Goal: Transaction & Acquisition: Purchase product/service

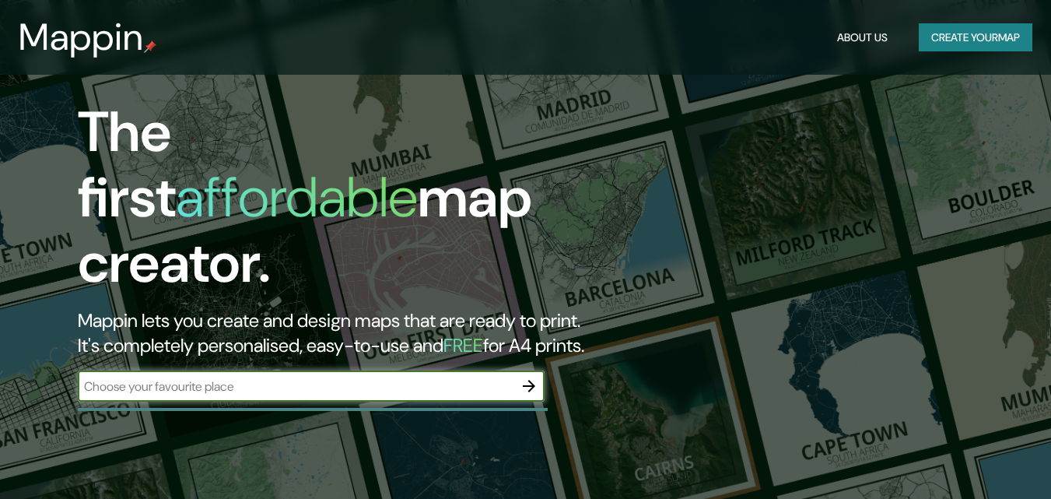
scroll to position [156, 0]
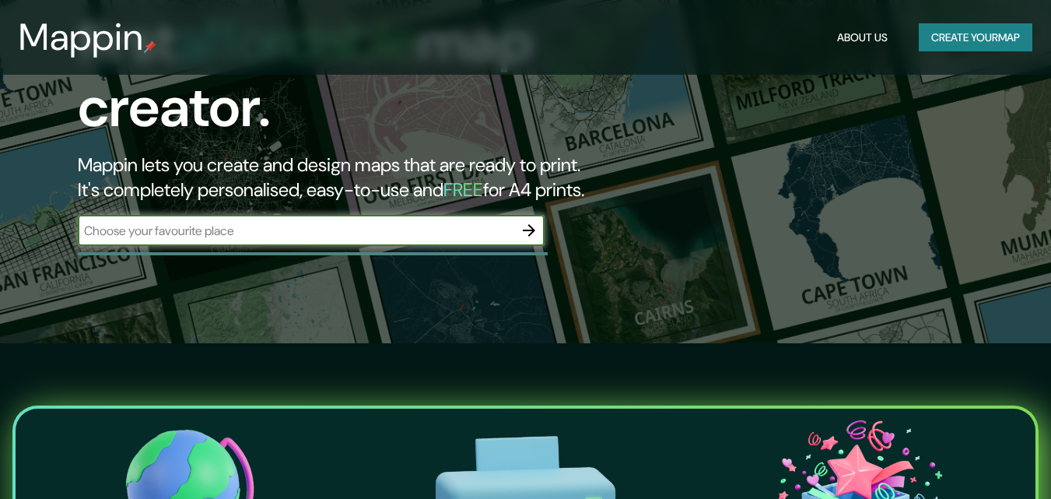
click at [269, 222] on input "text" at bounding box center [296, 231] width 436 height 18
type input "colima colima"
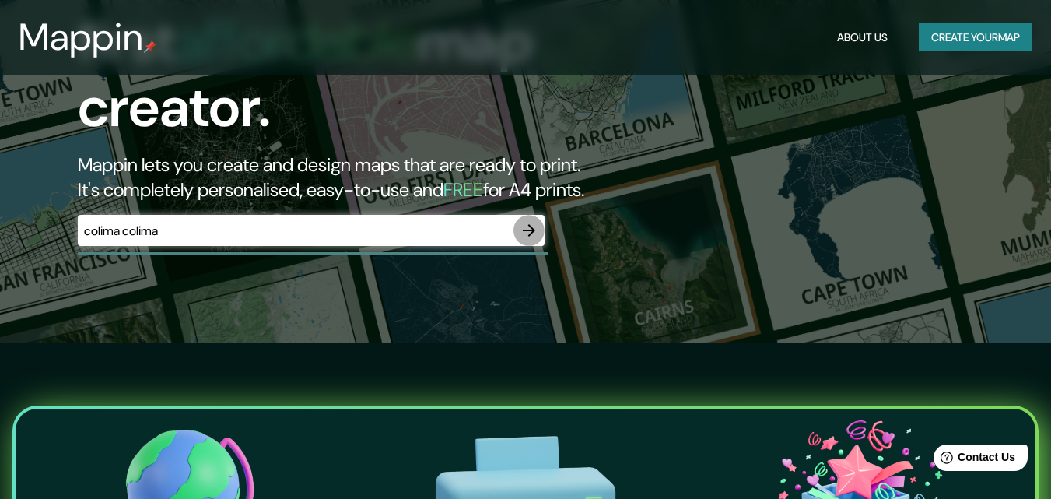
click at [533, 221] on icon "button" at bounding box center [529, 230] width 19 height 19
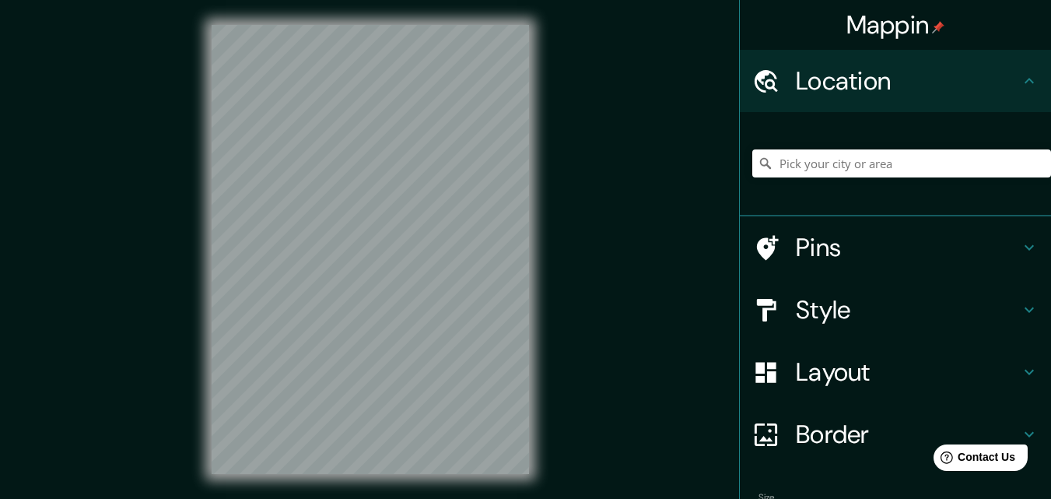
scroll to position [25, 0]
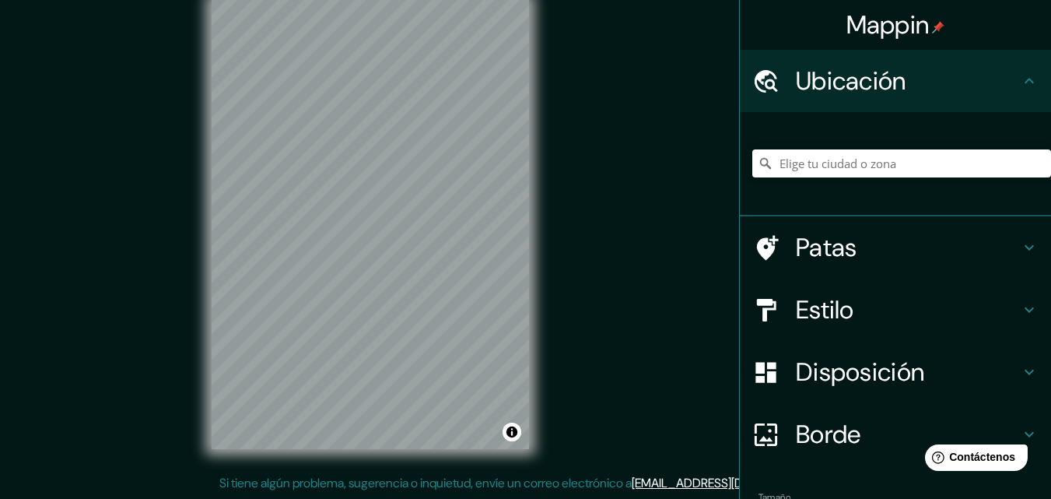
click at [627, 174] on div "Mappin Ubicación Patas Estilo Disposición Borde Elige un borde. Consejo : puede…" at bounding box center [525, 237] width 1051 height 524
click at [690, 98] on div "Mappin Ubicación Patas Estilo Disposición Borde Elige un borde. Consejo : puede…" at bounding box center [525, 237] width 1051 height 524
click at [636, 0] on html "Mappin Ubicación Patas Estilo Disposición Borde Elige un borde. Consejo : puede…" at bounding box center [525, 224] width 1051 height 499
click at [574, 0] on html "Mappin Ubicación Patas Estilo Disposición Borde Elige un borde. Consejo : puede…" at bounding box center [525, 224] width 1051 height 499
click at [573, 106] on div "Mappin Ubicación Patas Estilo Disposición Borde Elige un borde. Consejo : puede…" at bounding box center [525, 237] width 1051 height 524
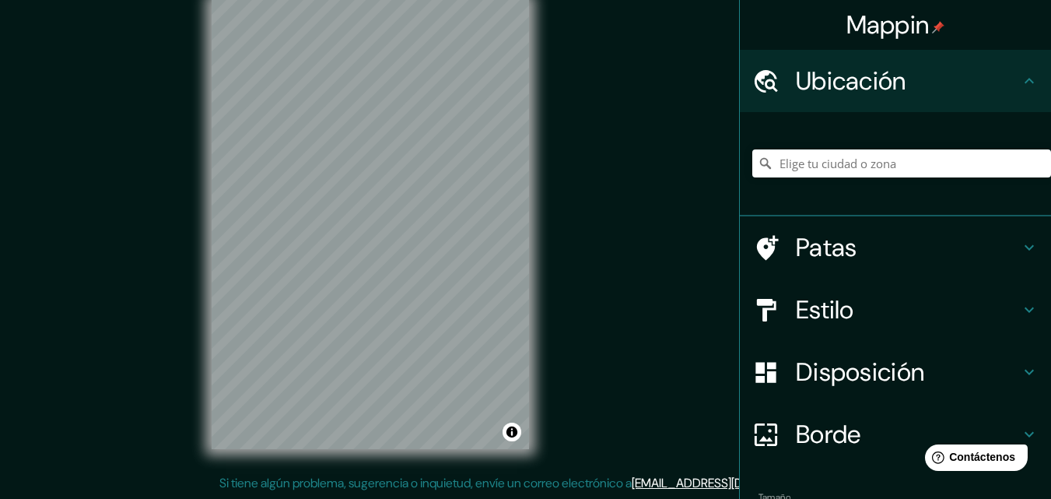
click at [609, 155] on div "Mappin Ubicación Patas Estilo Disposición Borde Elige un borde. Consejo : puede…" at bounding box center [525, 237] width 1051 height 524
click at [202, 391] on div "© Mapbox © OpenStreetMap Mejora este mapa" at bounding box center [370, 224] width 367 height 499
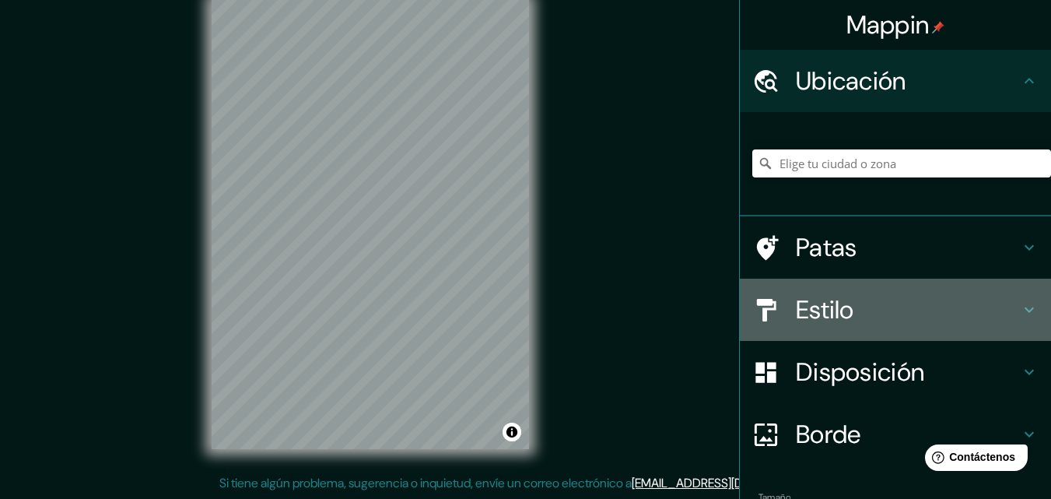
click at [811, 311] on font "Estilo" at bounding box center [825, 309] width 58 height 33
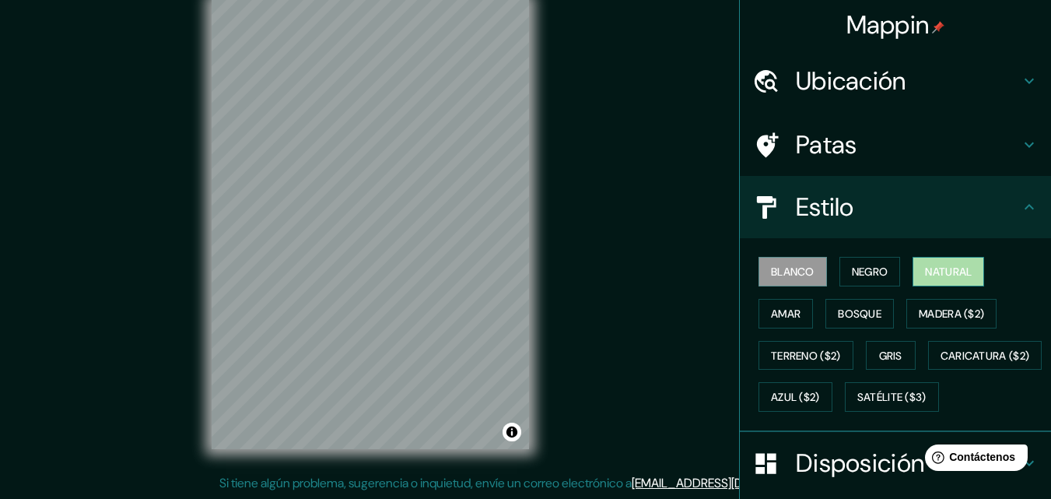
click at [929, 275] on font "Natural" at bounding box center [948, 272] width 47 height 14
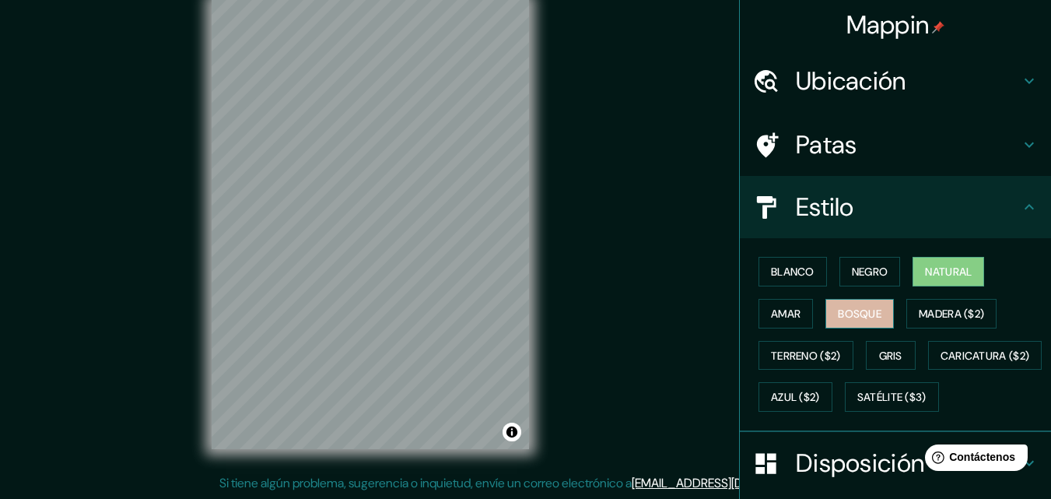
click at [838, 315] on font "Bosque" at bounding box center [860, 314] width 44 height 14
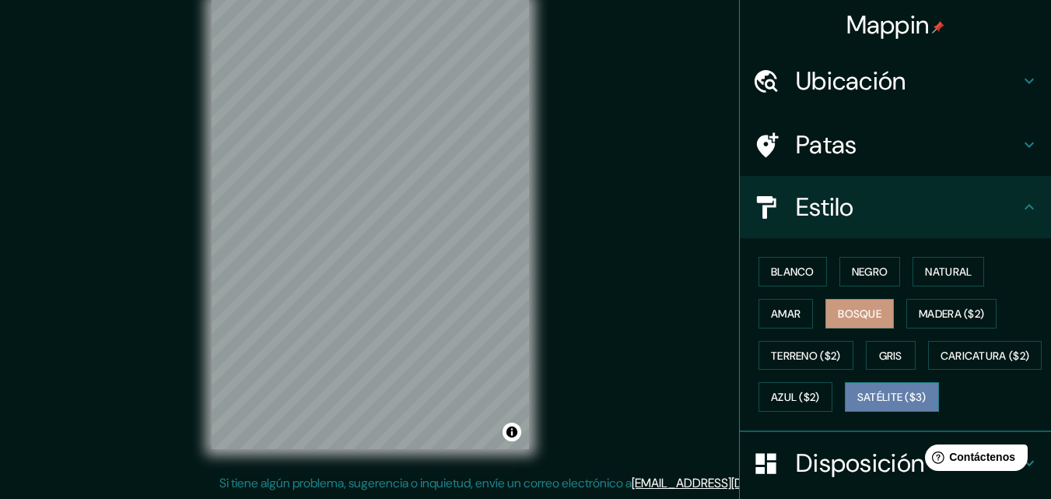
click at [857, 405] on font "Satélite ($3)" at bounding box center [891, 398] width 69 height 14
click at [506, 287] on div at bounding box center [503, 287] width 12 height 12
click at [472, 315] on div at bounding box center [468, 310] width 12 height 12
click at [450, 285] on div at bounding box center [445, 280] width 12 height 12
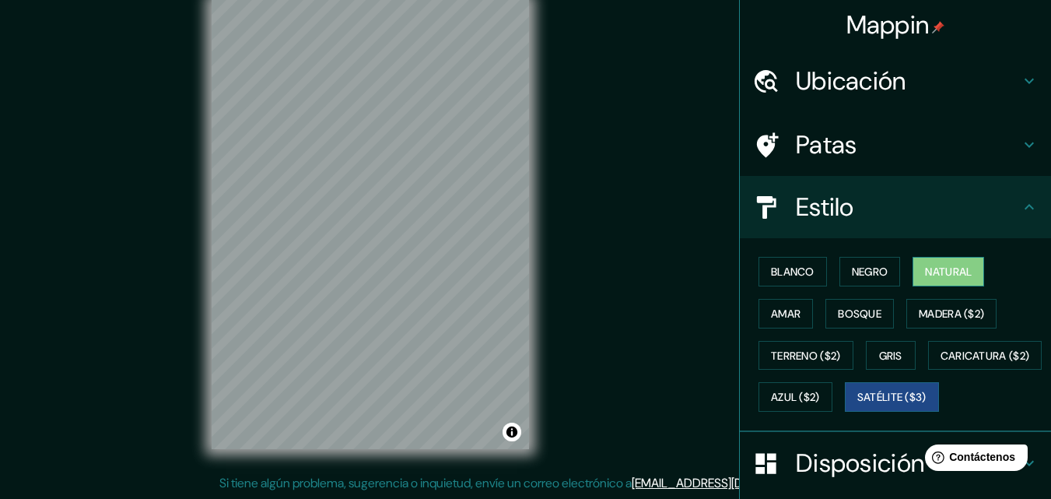
click at [935, 269] on font "Natural" at bounding box center [948, 272] width 47 height 14
click at [791, 268] on font "Blanco" at bounding box center [793, 272] width 44 height 14
click at [927, 274] on font "Natural" at bounding box center [948, 272] width 47 height 14
click at [773, 310] on font "Amar" at bounding box center [786, 314] width 30 height 14
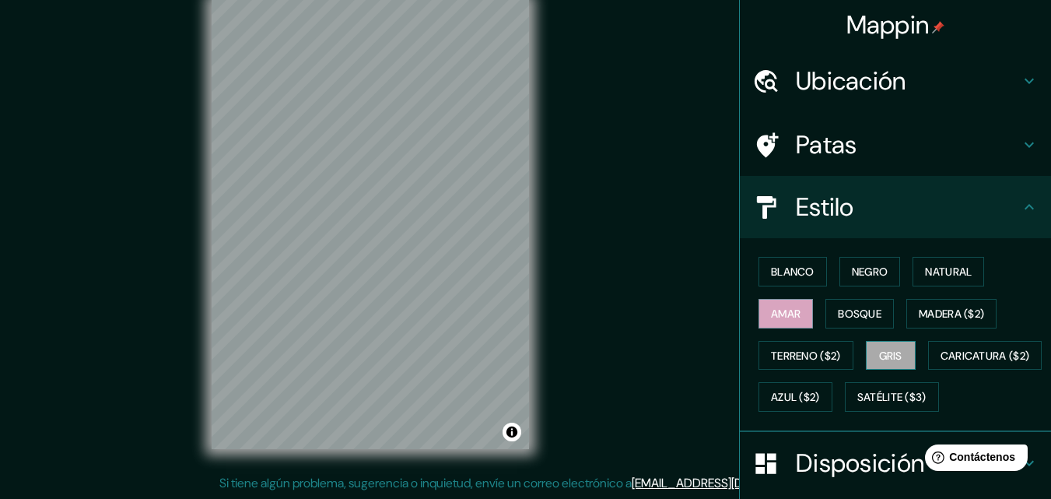
click at [879, 352] on font "Gris" at bounding box center [890, 356] width 23 height 14
click at [821, 349] on font "Terreno ($2)" at bounding box center [806, 356] width 70 height 14
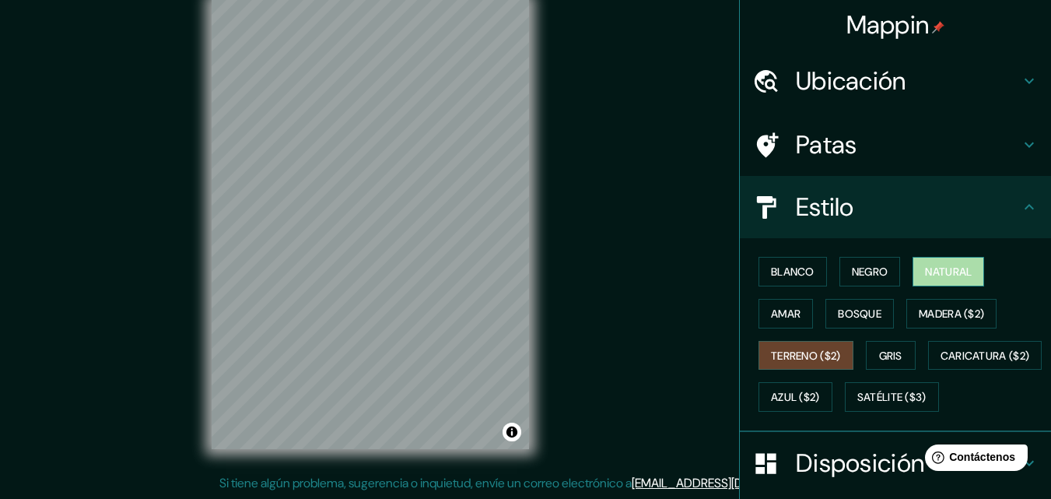
click at [927, 276] on font "Natural" at bounding box center [948, 272] width 47 height 14
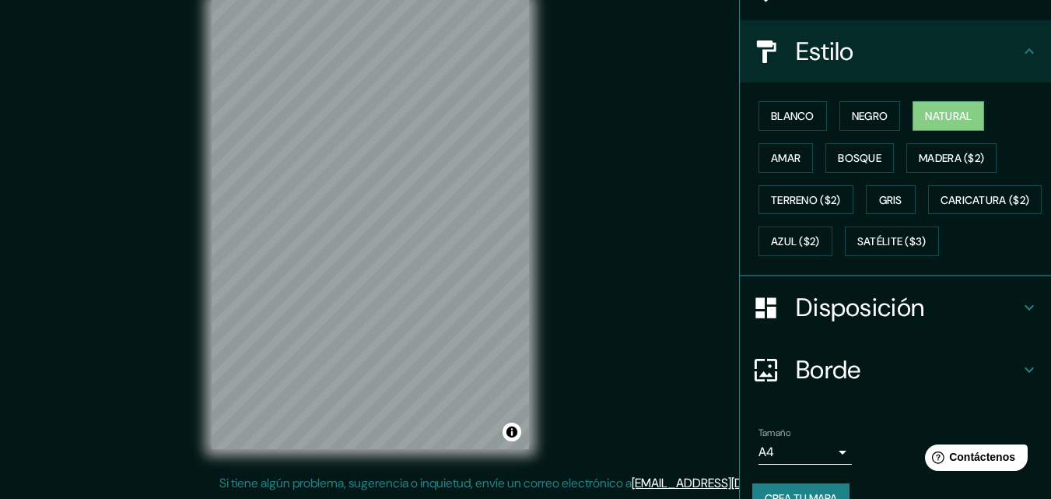
scroll to position [230, 0]
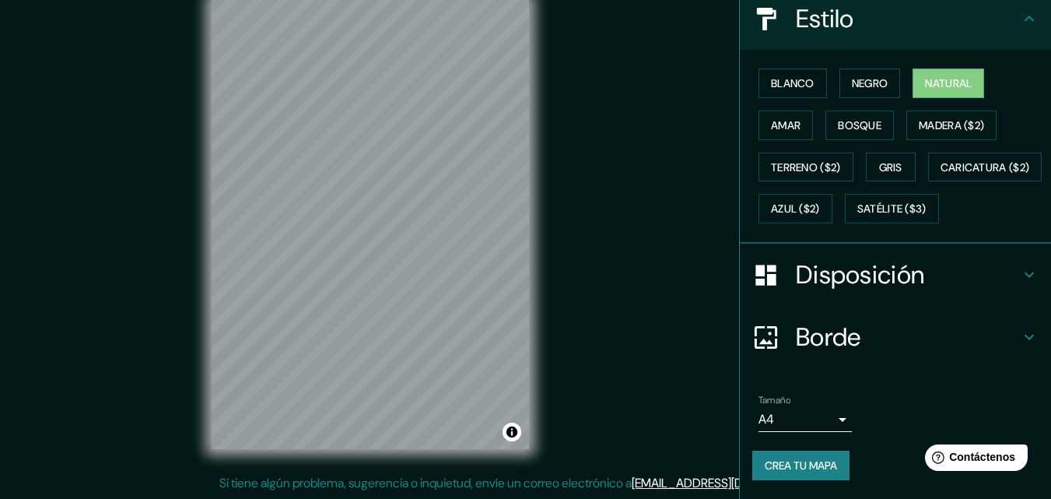
click at [864, 285] on font "Disposición" at bounding box center [860, 274] width 128 height 33
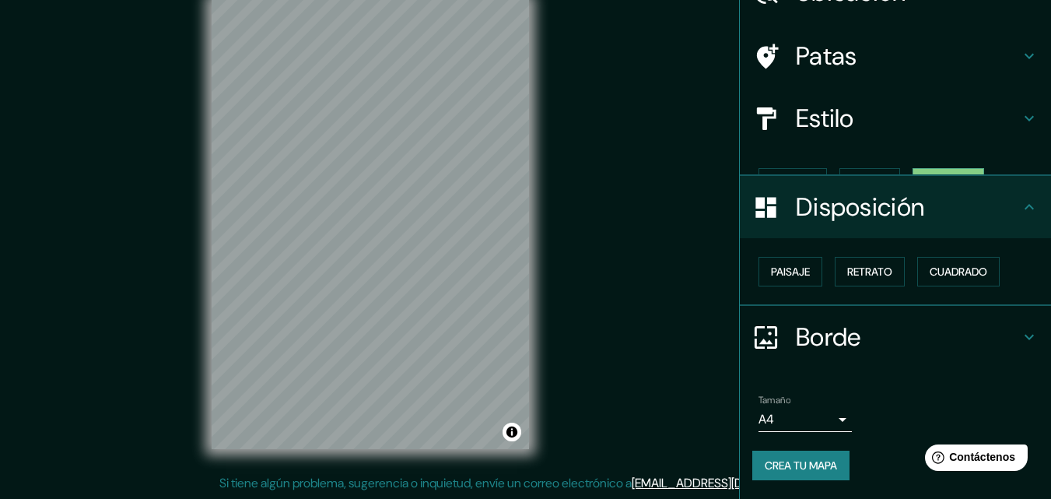
scroll to position [63, 0]
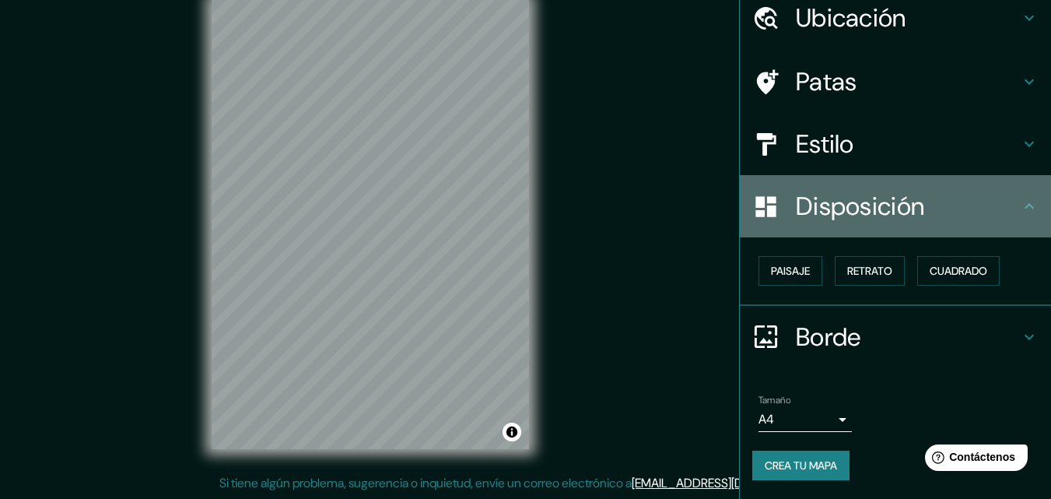
click at [925, 210] on h4 "Disposición" at bounding box center [908, 206] width 224 height 31
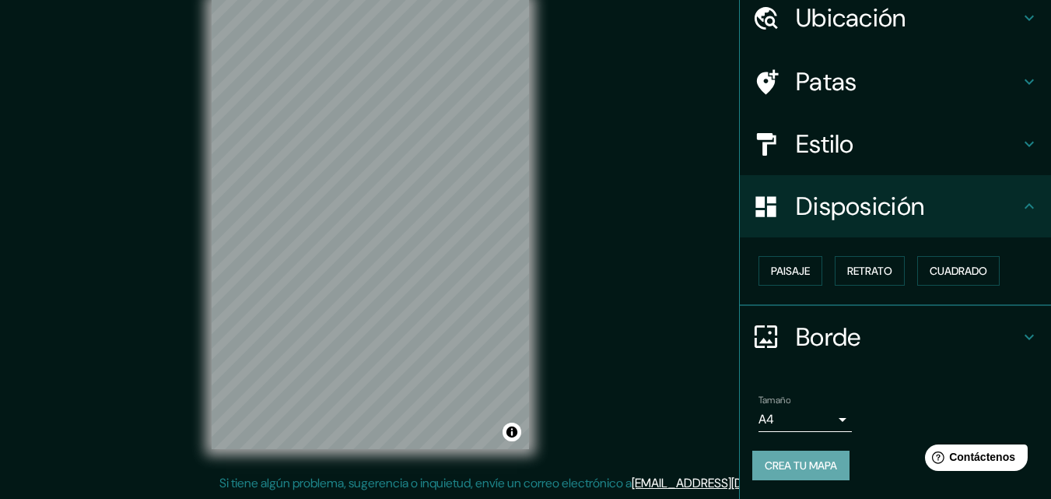
click at [808, 460] on font "Crea tu mapa" at bounding box center [801, 465] width 72 height 14
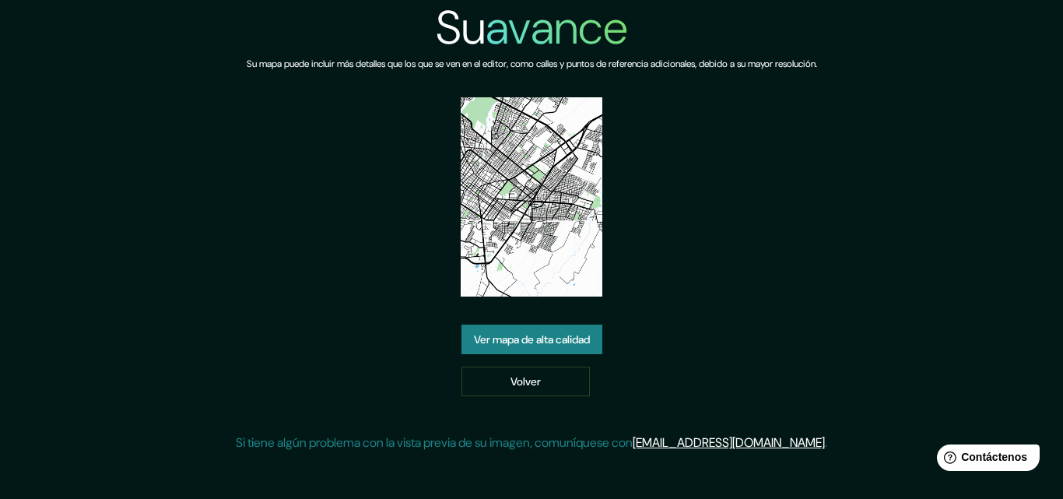
click at [570, 340] on font "Ver mapa de alta calidad" at bounding box center [532, 340] width 116 height 14
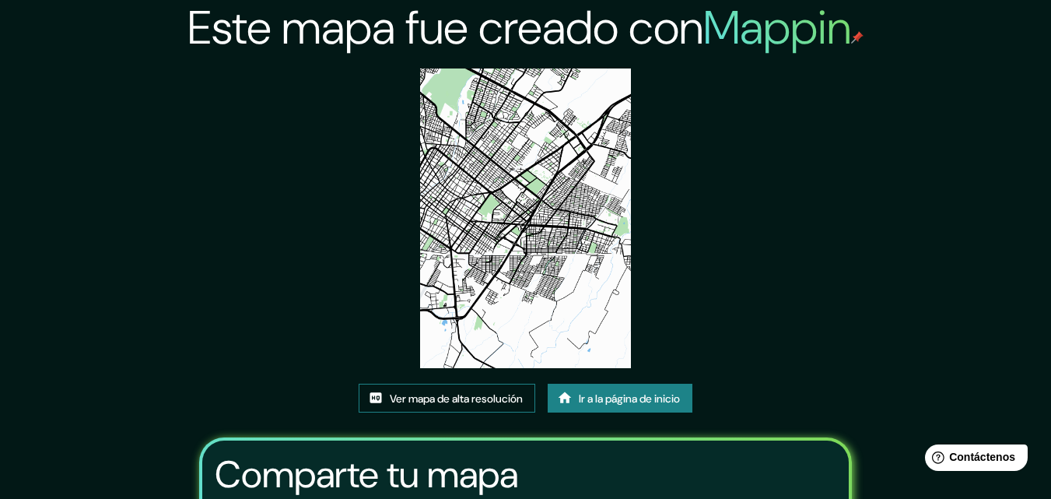
click at [471, 394] on font "Ver mapa de alta resolución" at bounding box center [456, 398] width 133 height 14
